Goal: Information Seeking & Learning: Learn about a topic

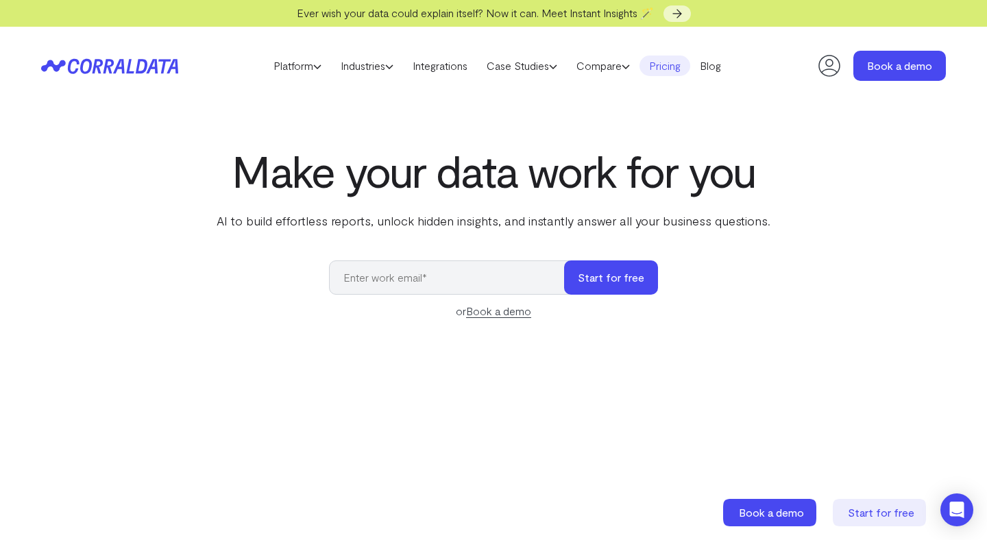
click at [685, 62] on link "Pricing" at bounding box center [665, 66] width 51 height 21
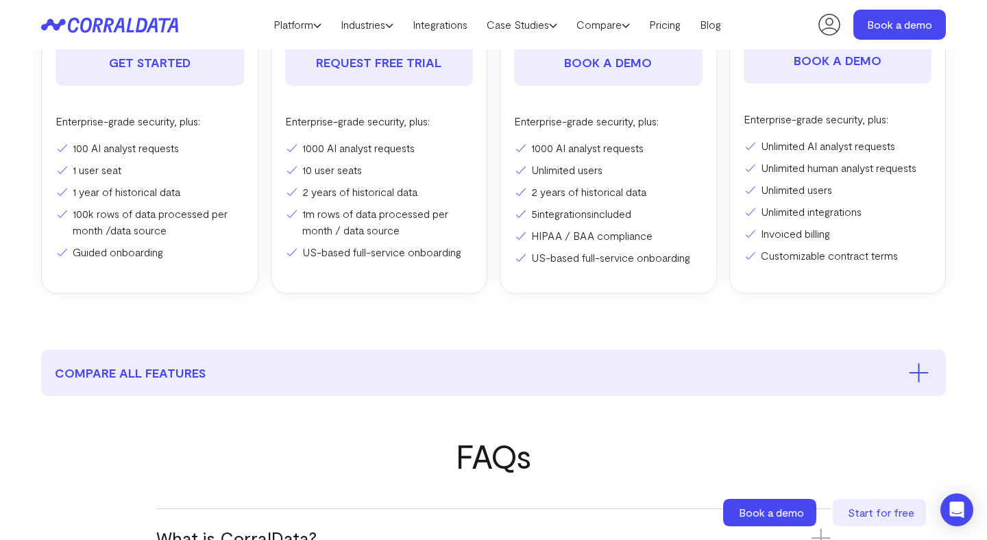
scroll to position [440, 0]
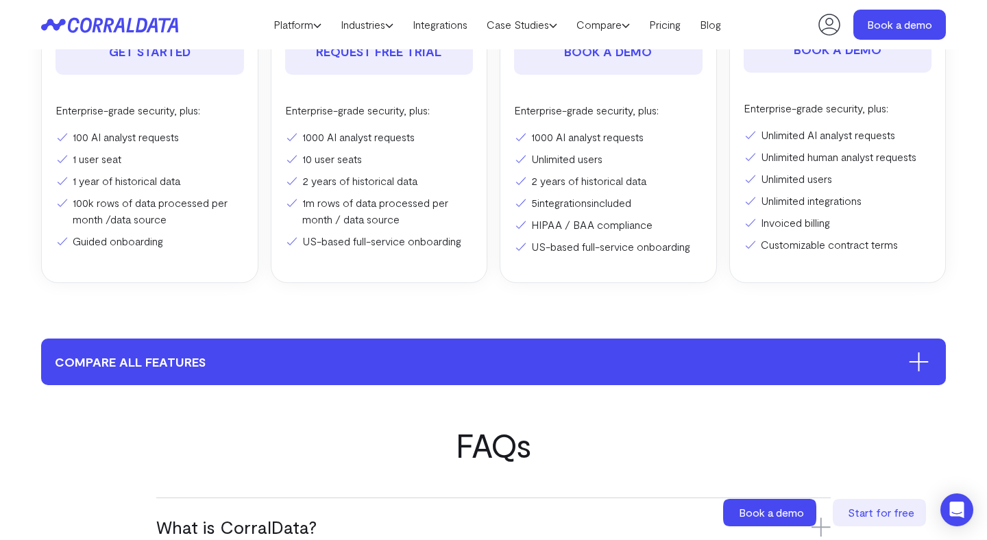
click at [521, 360] on button "compare all features" at bounding box center [493, 362] width 905 height 47
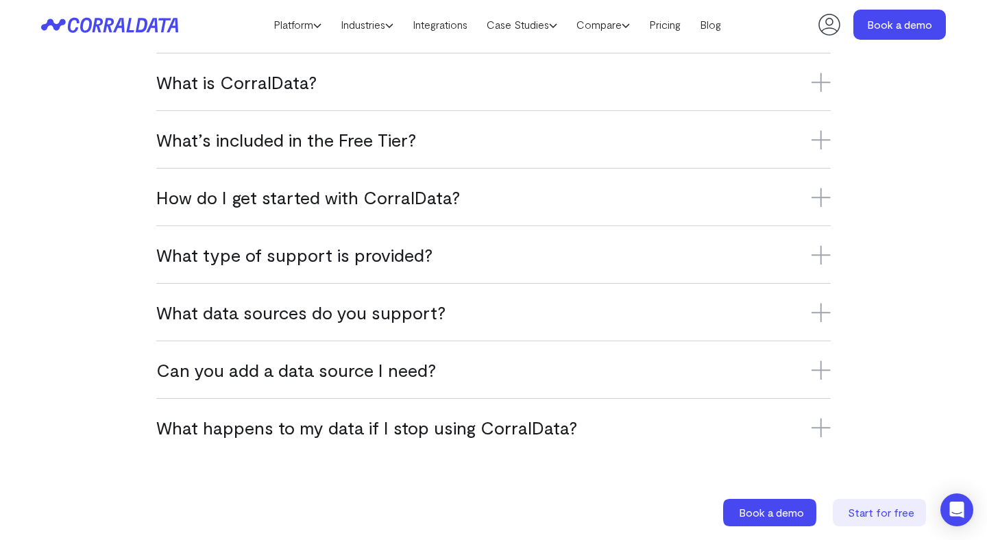
scroll to position [3549, 0]
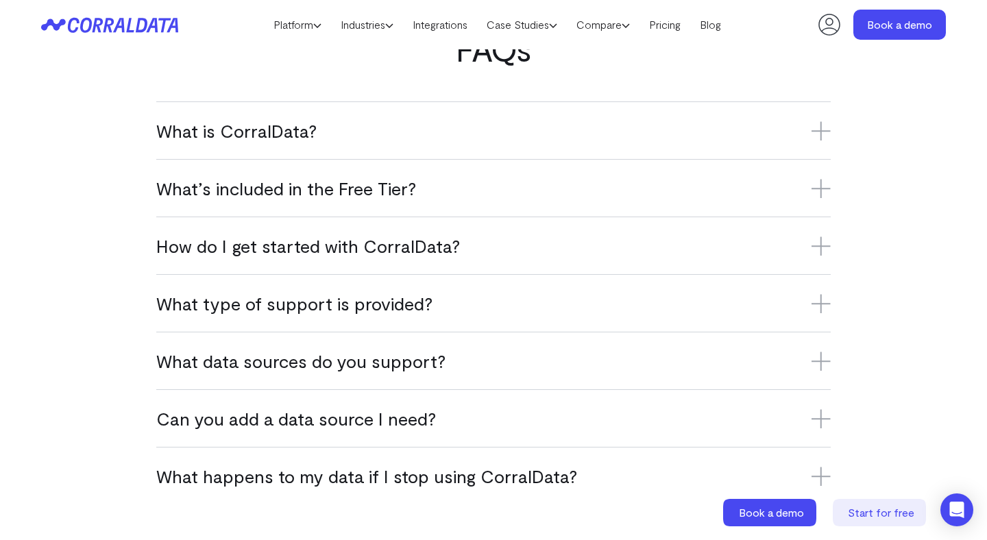
click at [581, 200] on div "What’s included in the Free Tier? The Free Tier includes one data source, one u…" at bounding box center [493, 188] width 675 height 58
click at [573, 191] on h3 "What’s included in the Free Tier?" at bounding box center [493, 188] width 675 height 23
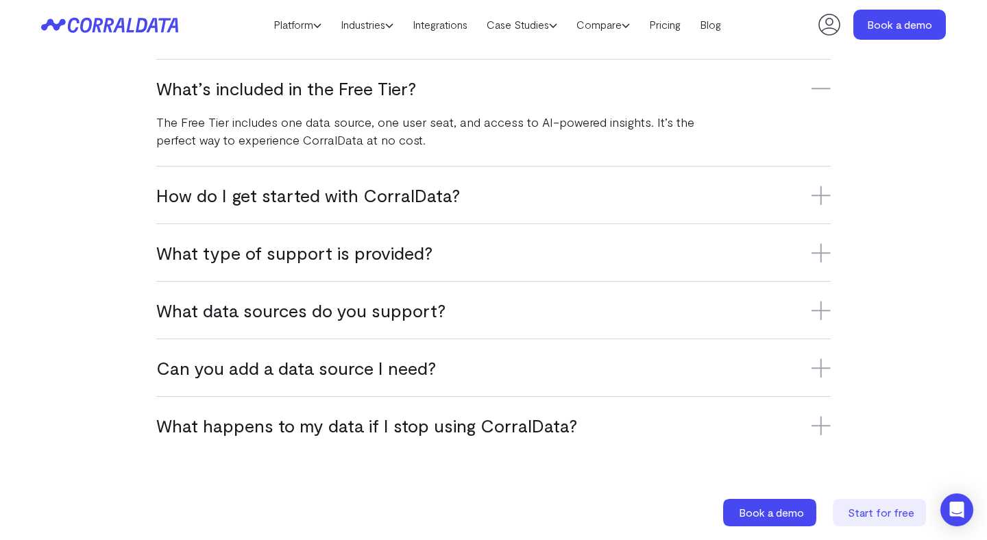
scroll to position [3664, 0]
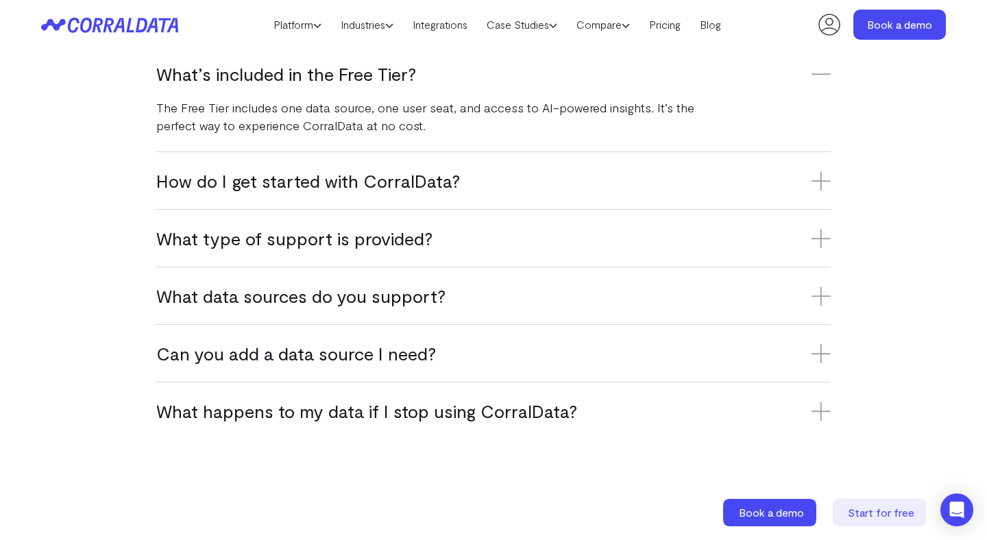
click at [554, 185] on h3 "How do I get started with CorralData?" at bounding box center [493, 180] width 675 height 23
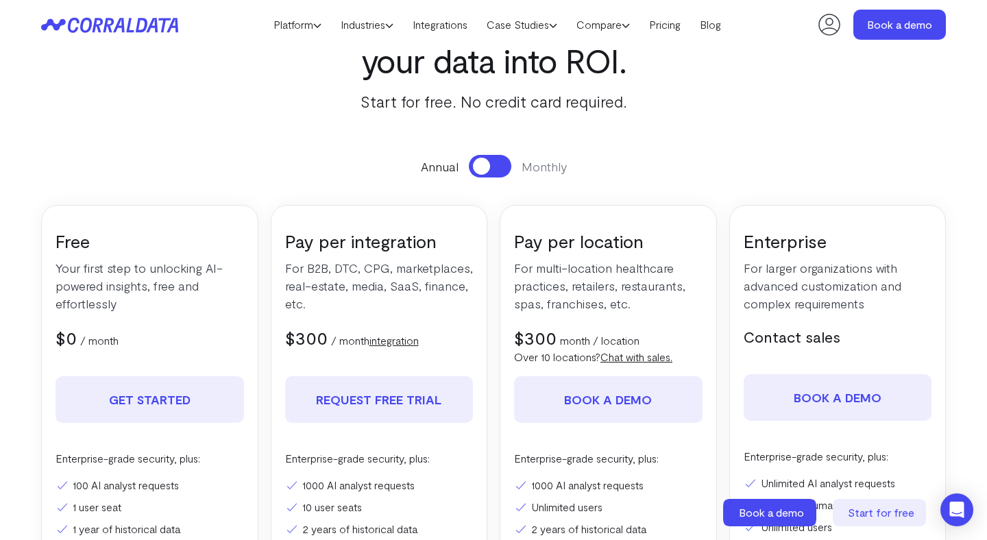
scroll to position [0, 0]
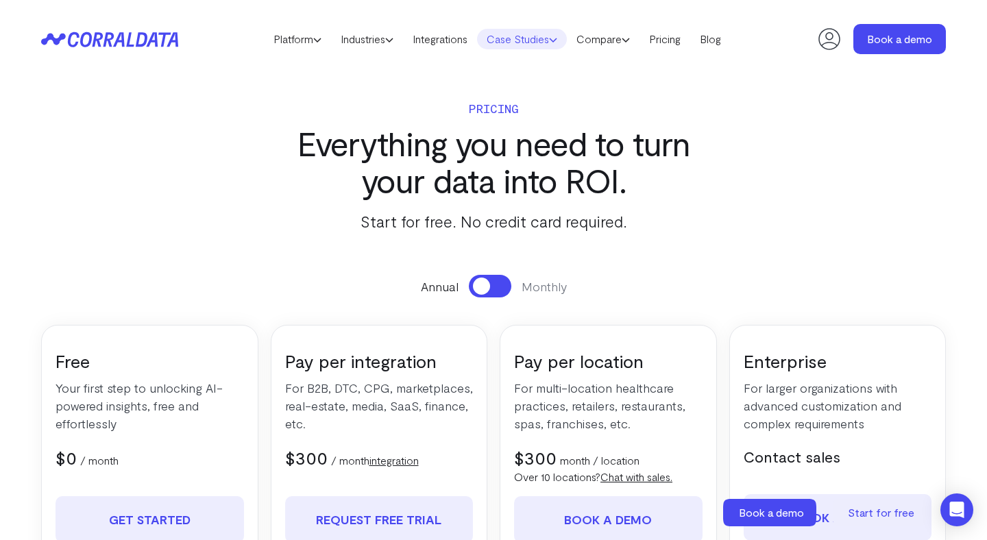
click at [518, 38] on link "Case Studies" at bounding box center [522, 39] width 90 height 21
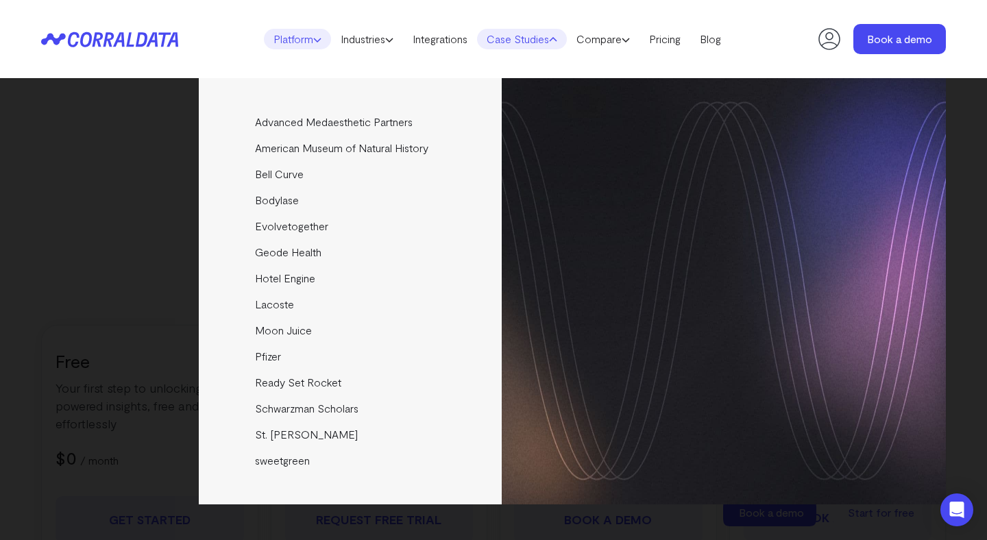
click at [285, 40] on link "Platform" at bounding box center [297, 39] width 67 height 21
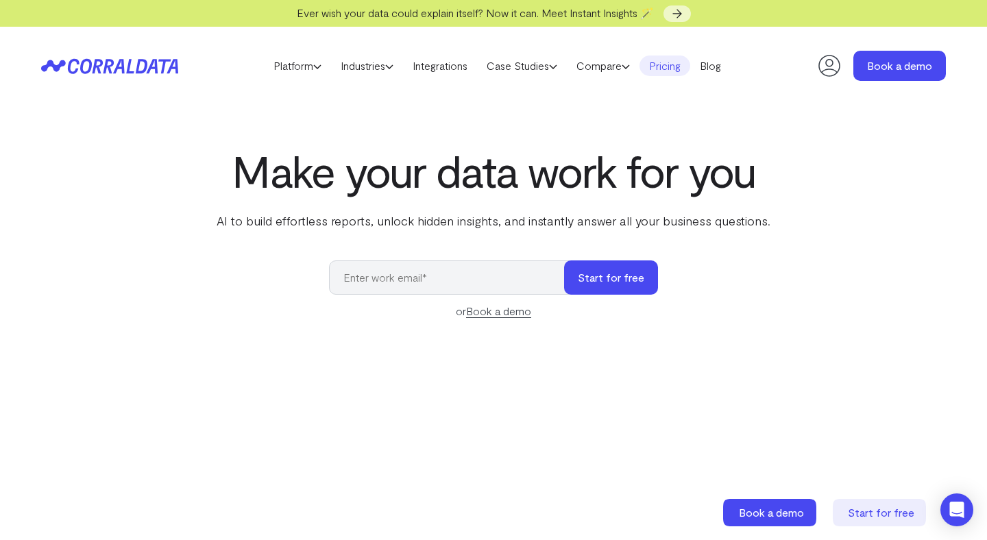
click at [664, 69] on link "Pricing" at bounding box center [665, 66] width 51 height 21
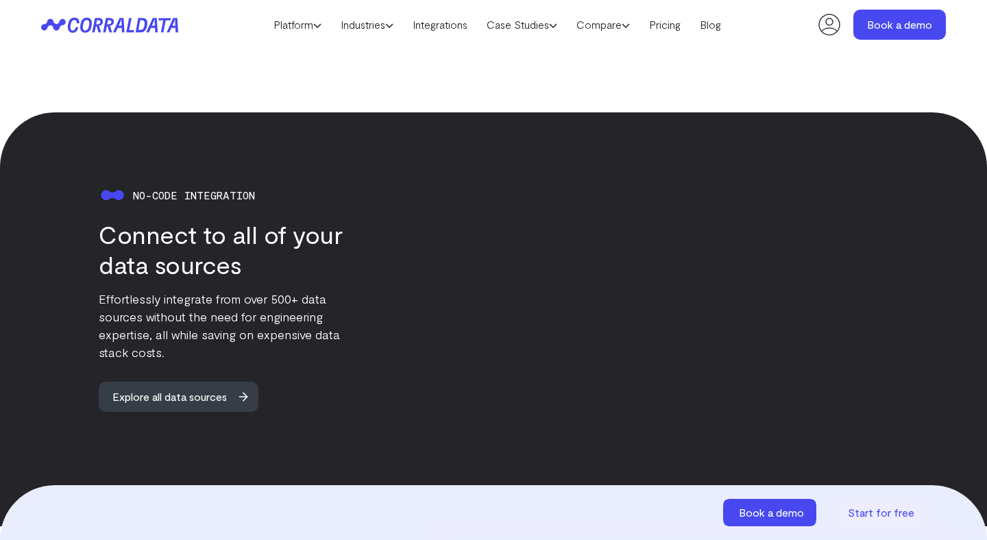
scroll to position [1238, 0]
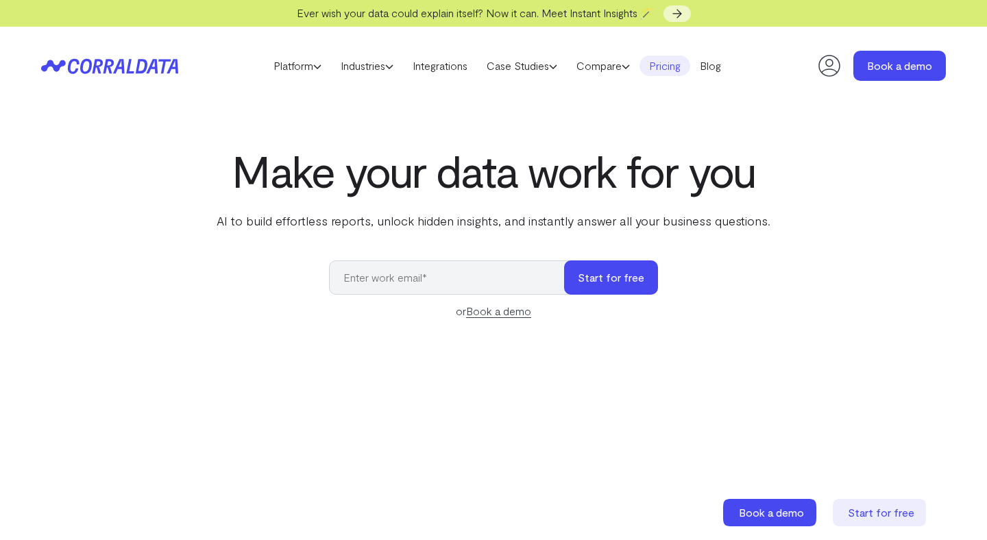
click at [682, 66] on link "Pricing" at bounding box center [665, 66] width 51 height 21
